Goal: Task Accomplishment & Management: Manage account settings

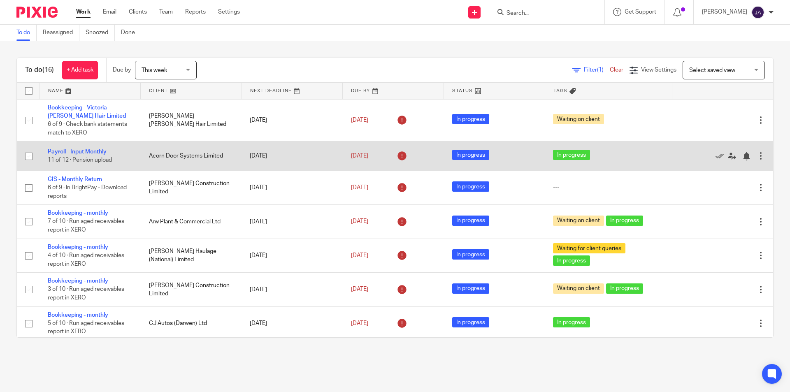
click at [85, 153] on link "Payroll - Input Monthly" at bounding box center [77, 152] width 59 height 6
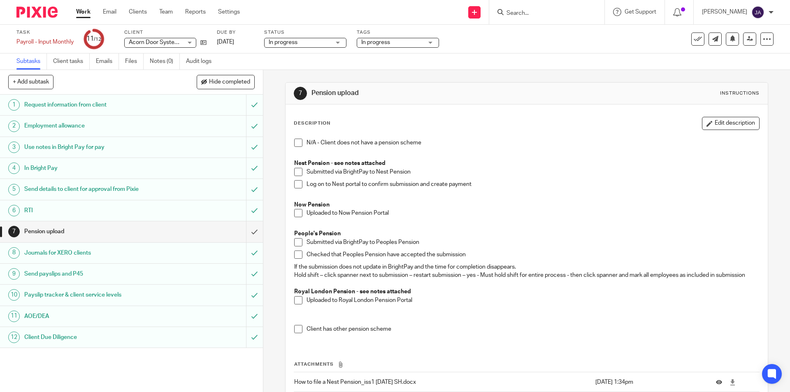
click at [395, 41] on span "In progress" at bounding box center [392, 42] width 62 height 9
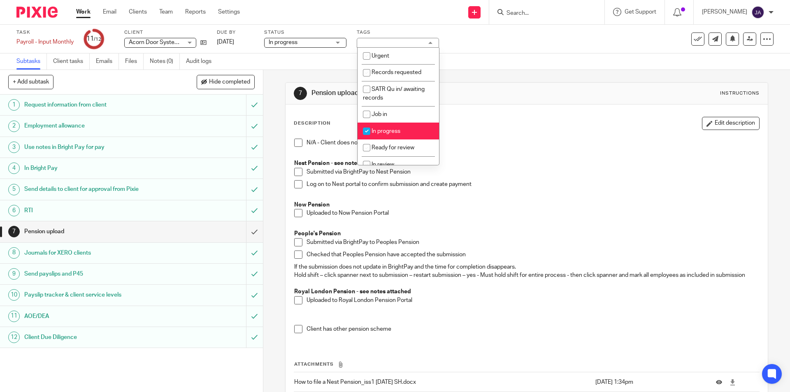
click at [389, 129] on span "In progress" at bounding box center [385, 131] width 29 height 6
checkbox input "false"
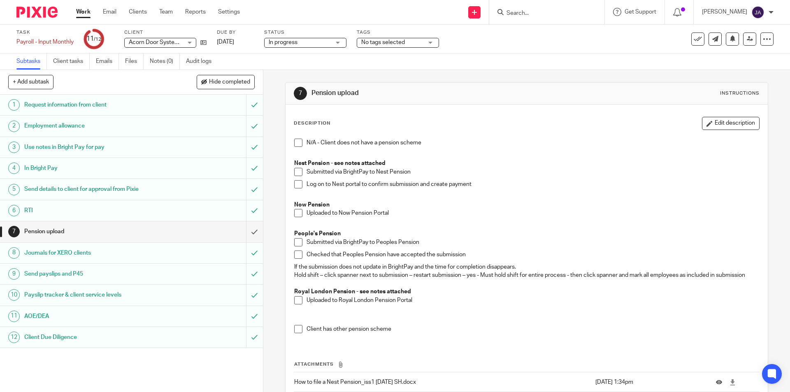
drag, startPoint x: 579, startPoint y: 229, endPoint x: 534, endPoint y: 236, distance: 45.9
click at [580, 229] on p at bounding box center [526, 225] width 464 height 8
click at [295, 183] on span at bounding box center [298, 184] width 8 height 8
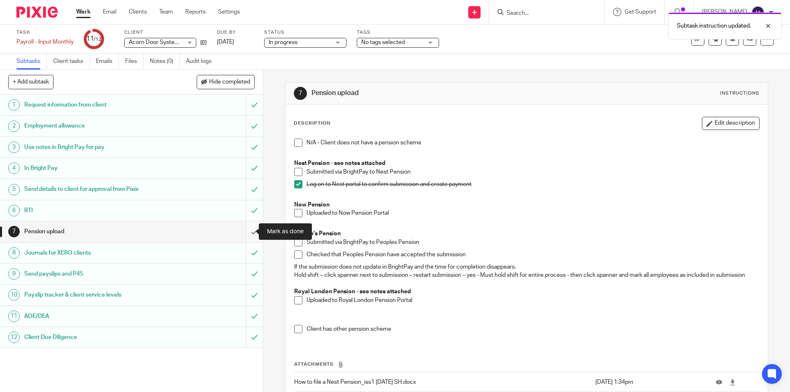
click at [248, 226] on input "submit" at bounding box center [131, 231] width 263 height 21
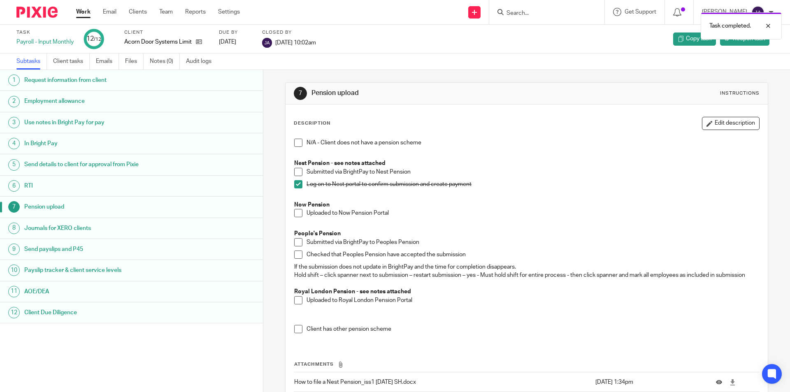
click at [82, 11] on link "Work" at bounding box center [83, 12] width 14 height 8
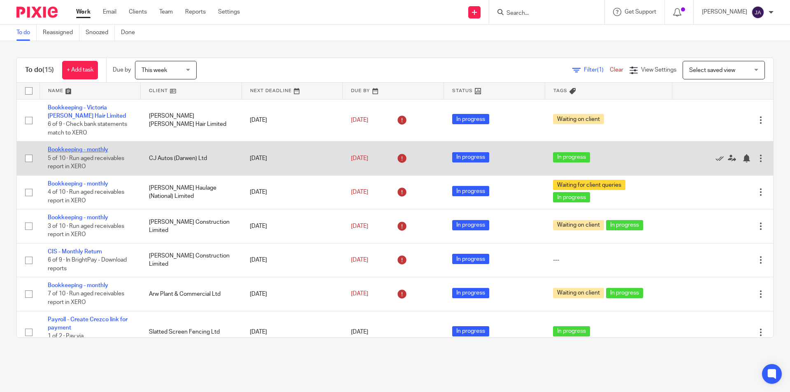
click at [85, 149] on link "Bookkeeping - monthly" at bounding box center [78, 150] width 60 height 6
